Goal: Information Seeking & Learning: Learn about a topic

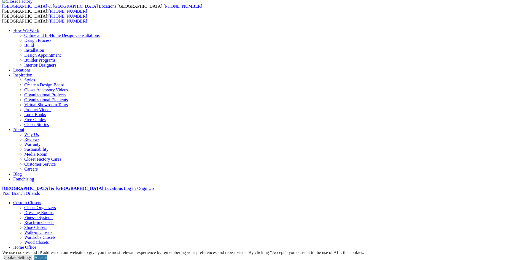
scroll to position [28, 0]
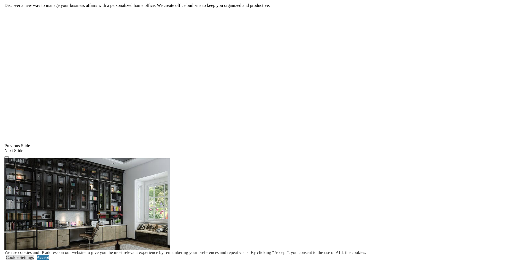
scroll to position [392, 0]
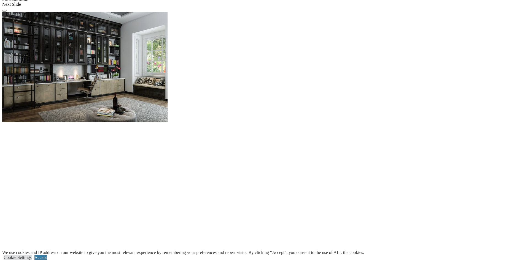
scroll to position [537, 0]
